Goal: Find specific page/section

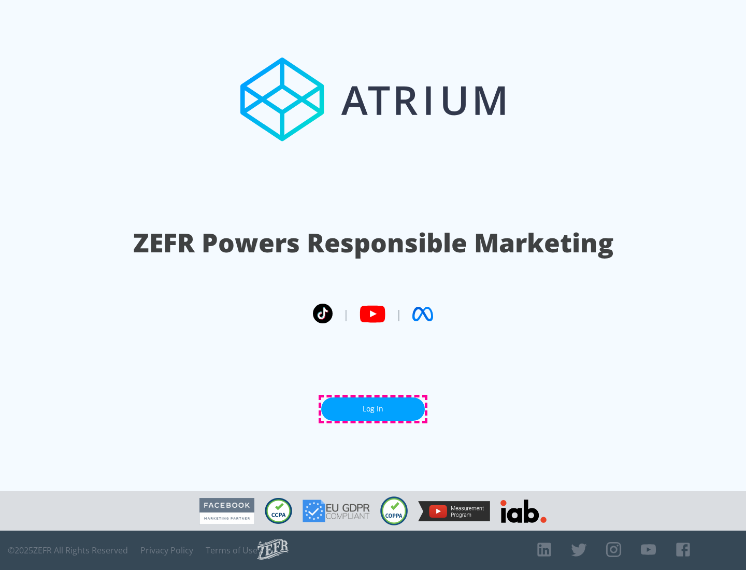
click at [373, 409] on link "Log In" at bounding box center [373, 408] width 104 height 23
